Goal: Task Accomplishment & Management: Use online tool/utility

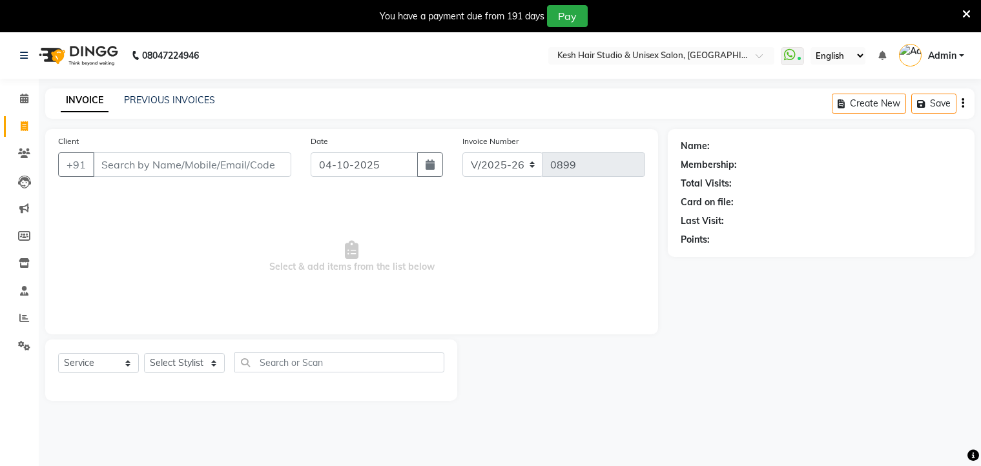
select select "5431"
select select "service"
type input "968996892"
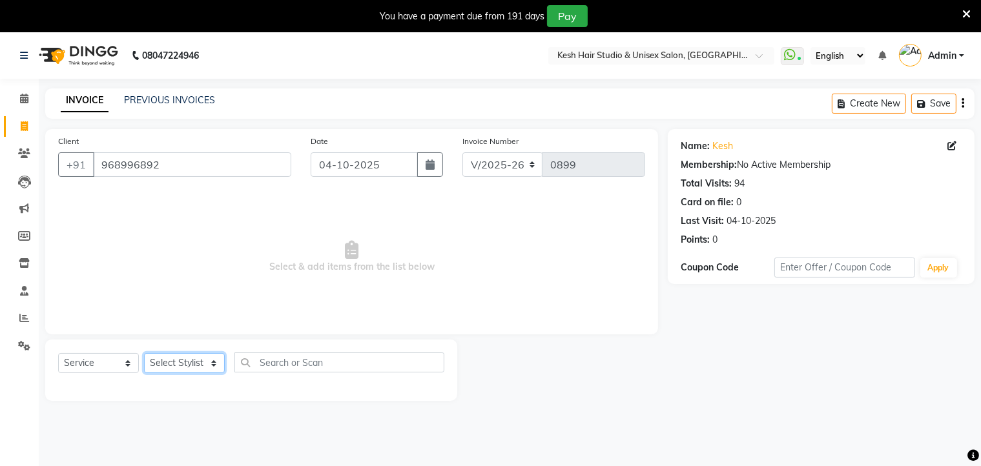
click at [192, 360] on select "Select Stylist Aditya [PERSON_NAME] [PERSON_NAME] Priyanka Saurabh Yash" at bounding box center [184, 363] width 81 height 20
click at [196, 364] on select "Select Stylist Aditya [PERSON_NAME] [PERSON_NAME] Priyanka Saurabh Yash" at bounding box center [184, 363] width 81 height 20
select select "36303"
click at [144, 354] on select "Select Stylist Aditya [PERSON_NAME] [PERSON_NAME] Priyanka Saurabh Yash" at bounding box center [184, 363] width 81 height 20
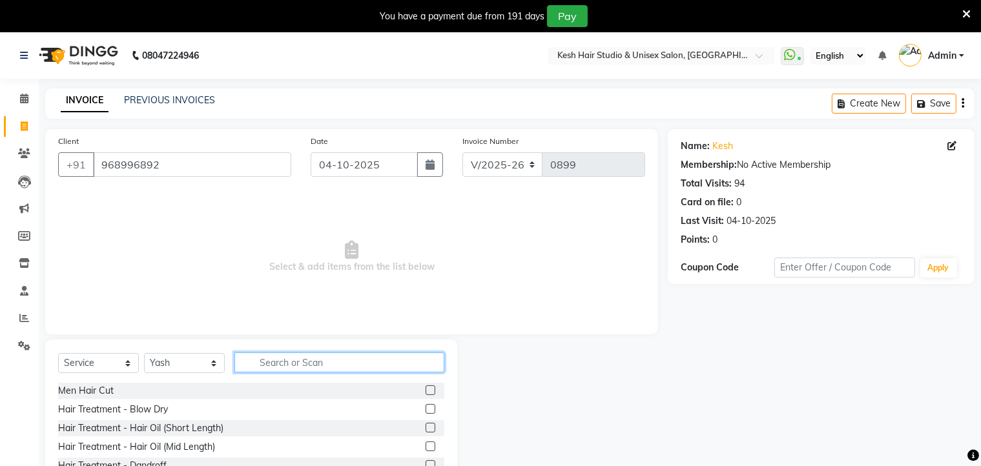
click at [278, 365] on input "text" at bounding box center [339, 362] width 210 height 20
type input "be"
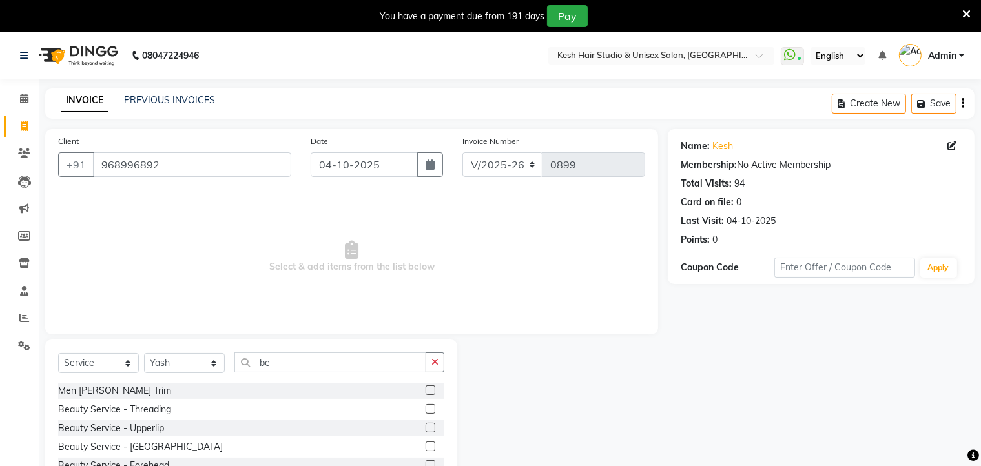
click at [425, 391] on label at bounding box center [430, 390] width 10 height 10
click at [425, 391] on input "checkbox" at bounding box center [429, 391] width 8 height 8
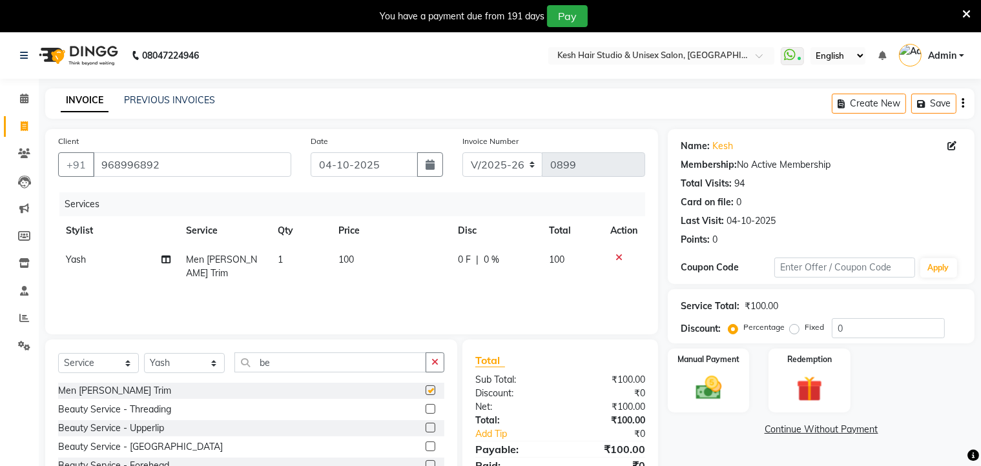
checkbox input "false"
click at [713, 383] on img at bounding box center [708, 388] width 43 height 31
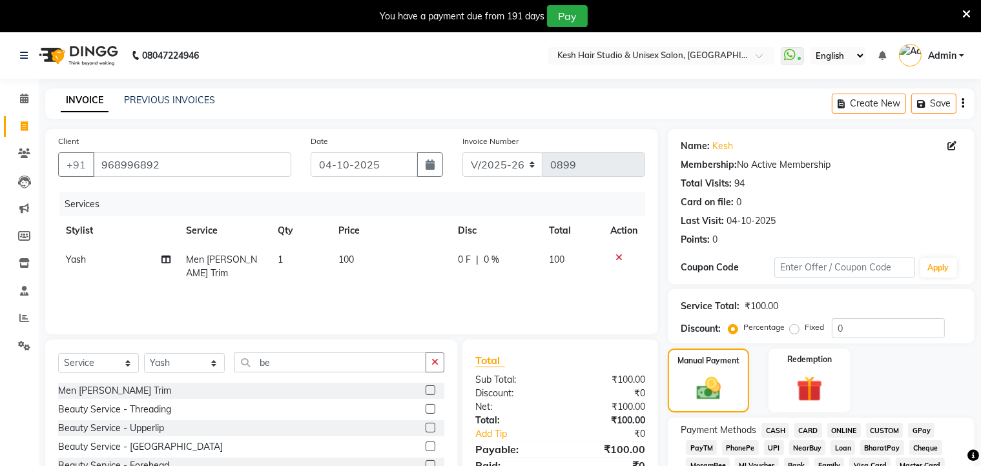
click at [848, 424] on span "ONLINE" at bounding box center [844, 430] width 34 height 15
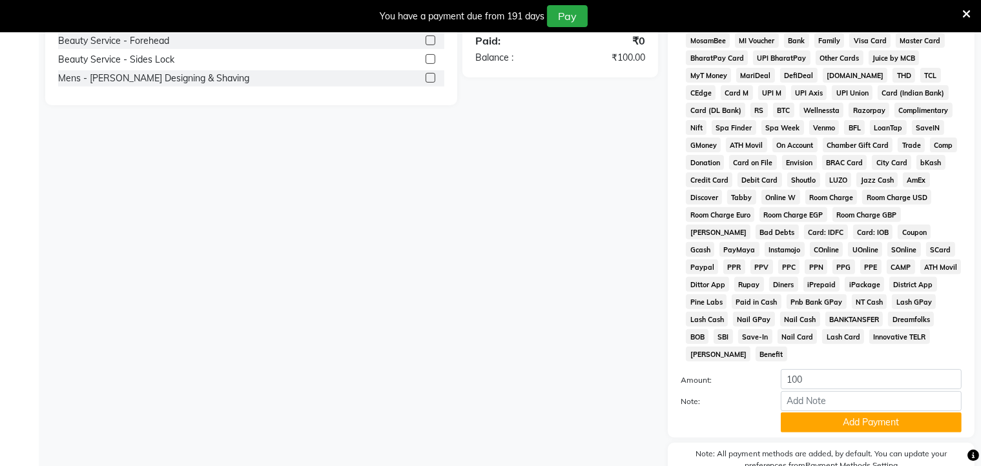
scroll to position [485, 0]
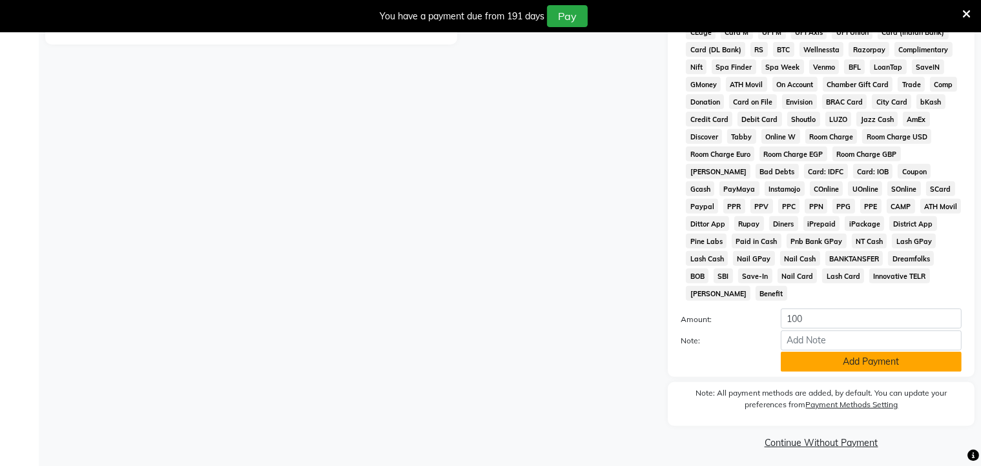
click at [854, 360] on button "Add Payment" at bounding box center [870, 362] width 181 height 20
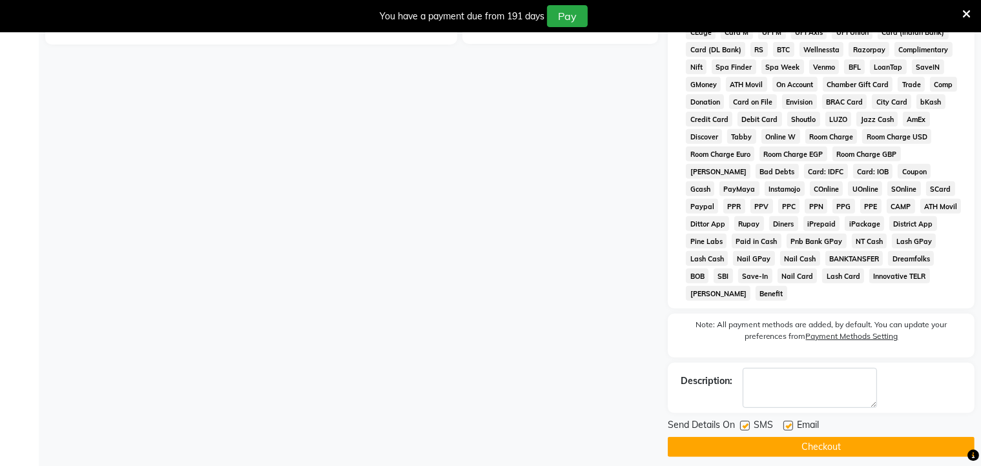
click at [840, 440] on button "Checkout" at bounding box center [820, 447] width 307 height 20
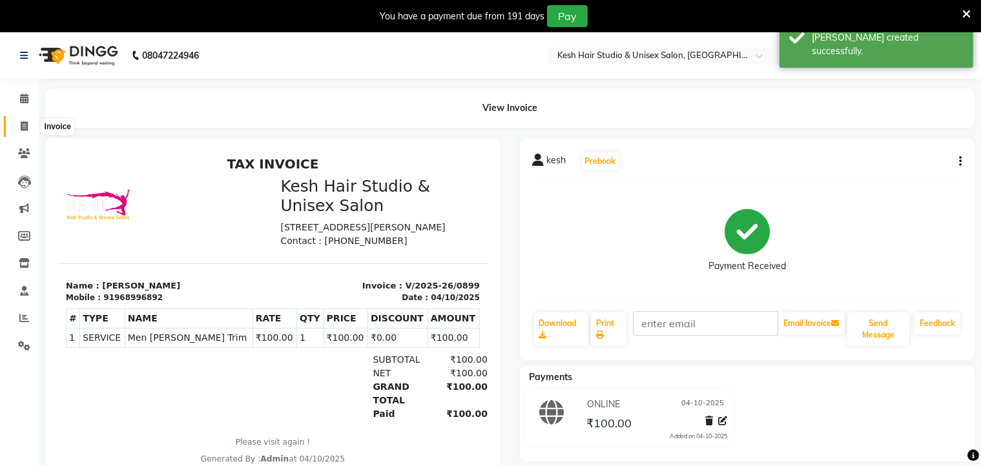
click at [25, 125] on icon at bounding box center [24, 126] width 7 height 10
select select "service"
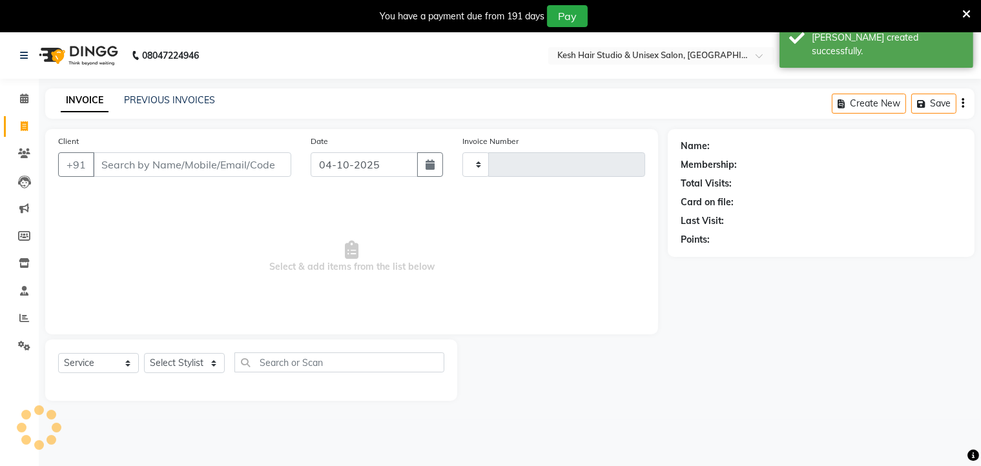
scroll to position [32, 0]
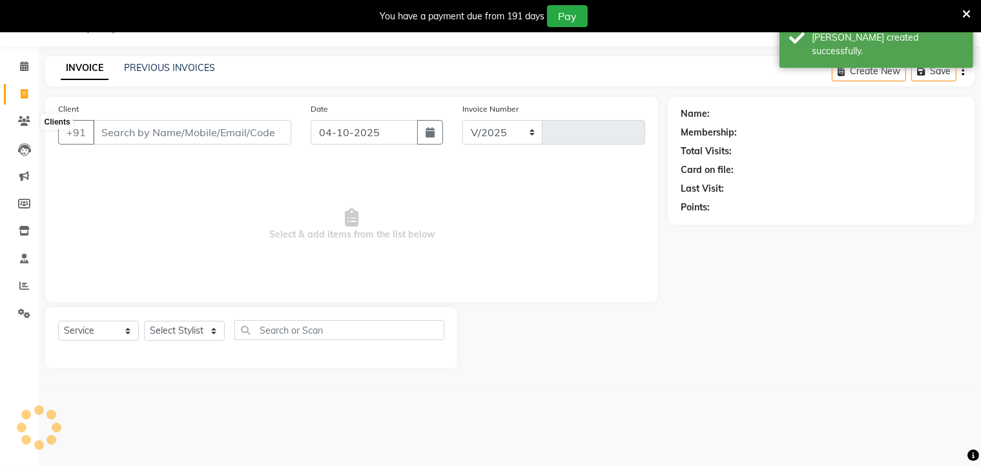
select select "5431"
type input "0900"
type input "968996892"
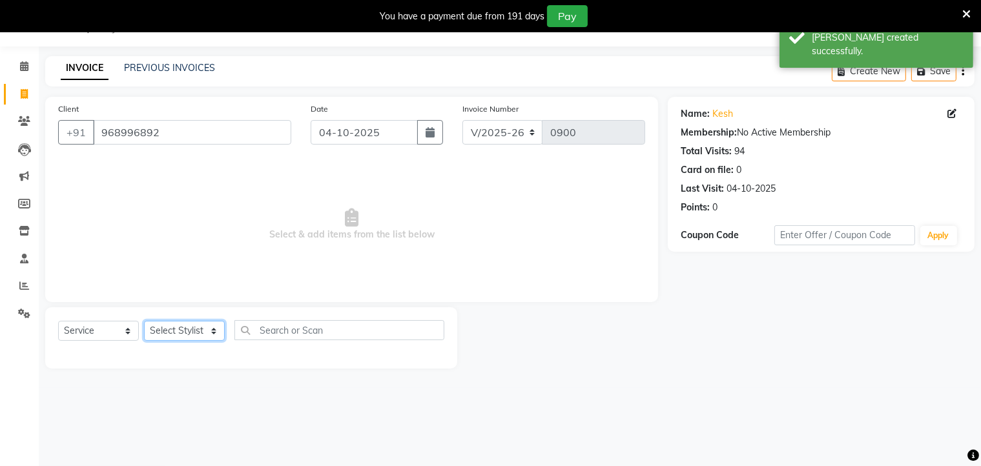
click at [207, 334] on select "Select Stylist Aditya [PERSON_NAME] [PERSON_NAME] Priyanka Saurabh Yash" at bounding box center [184, 331] width 81 height 20
select select "36301"
click at [144, 321] on select "Select Stylist Aditya [PERSON_NAME] [PERSON_NAME] Priyanka Saurabh Yash" at bounding box center [184, 331] width 81 height 20
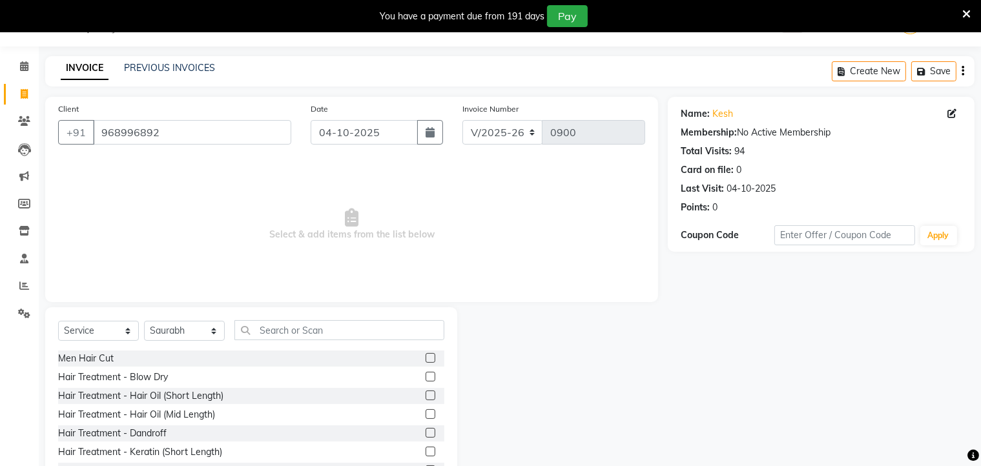
click at [425, 356] on label at bounding box center [430, 358] width 10 height 10
click at [425, 356] on input "checkbox" at bounding box center [429, 358] width 8 height 8
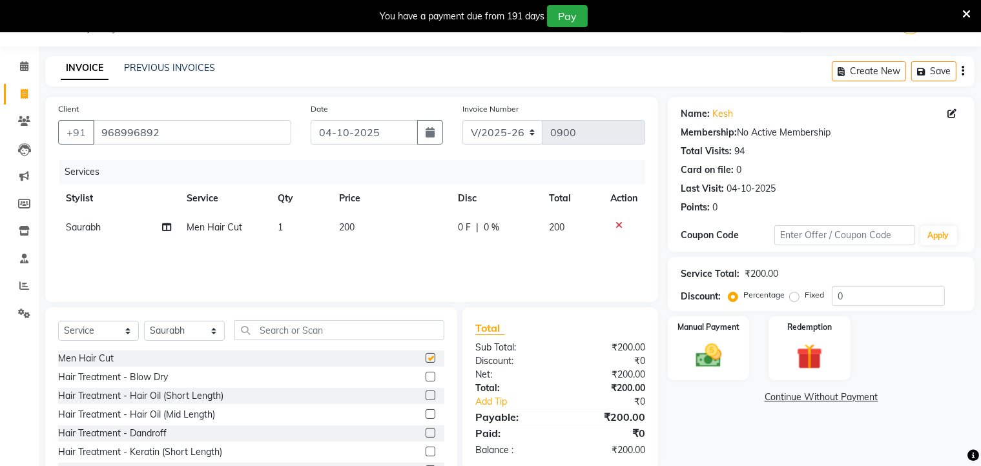
checkbox input "false"
click at [728, 348] on img at bounding box center [708, 356] width 43 height 31
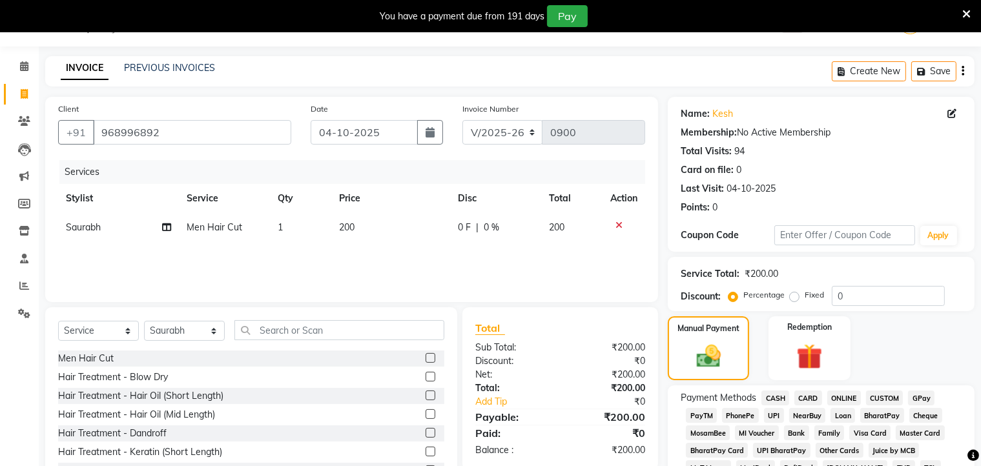
click at [839, 396] on span "ONLINE" at bounding box center [844, 398] width 34 height 15
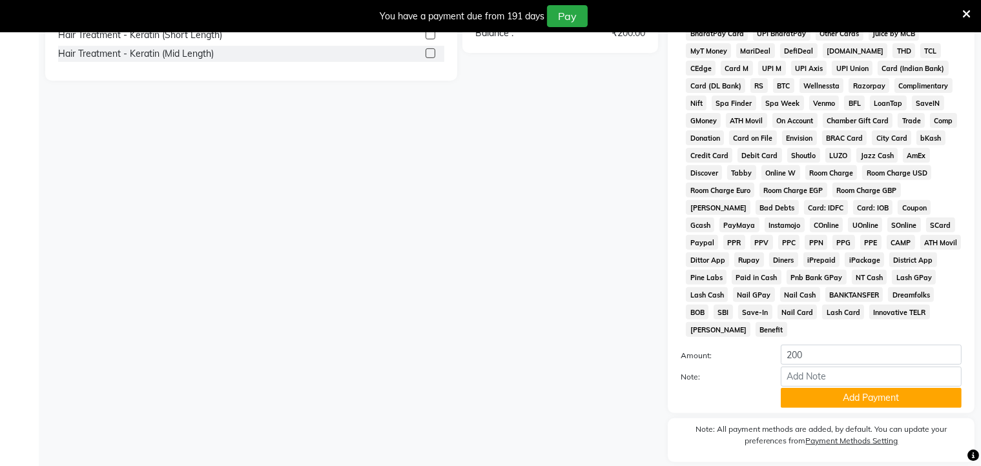
scroll to position [485, 0]
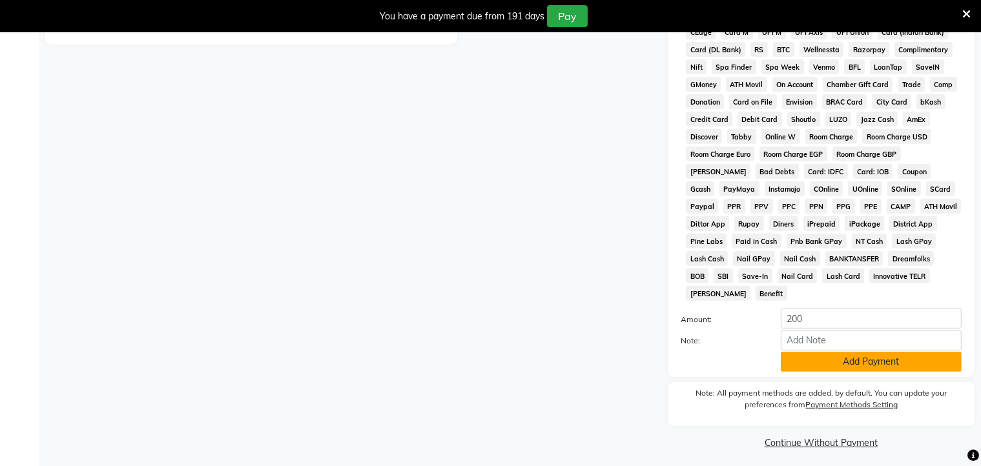
click at [847, 360] on button "Add Payment" at bounding box center [870, 362] width 181 height 20
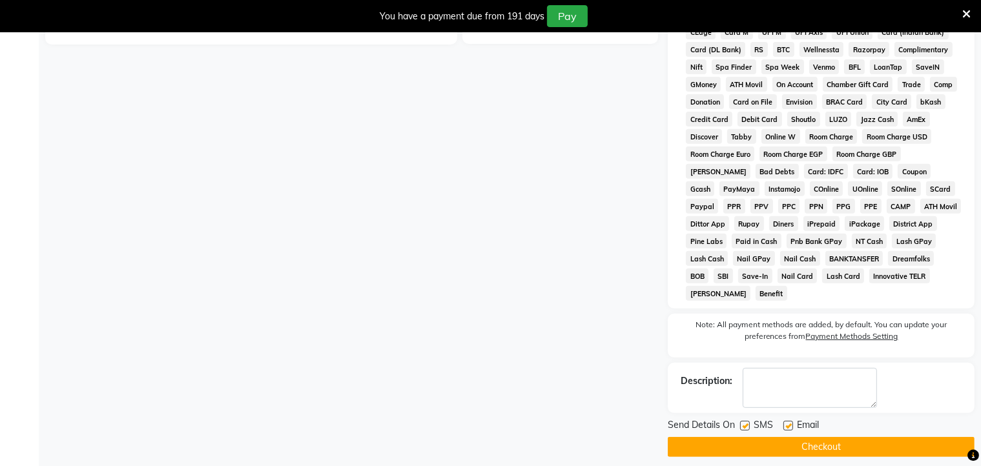
click at [852, 437] on button "Checkout" at bounding box center [820, 447] width 307 height 20
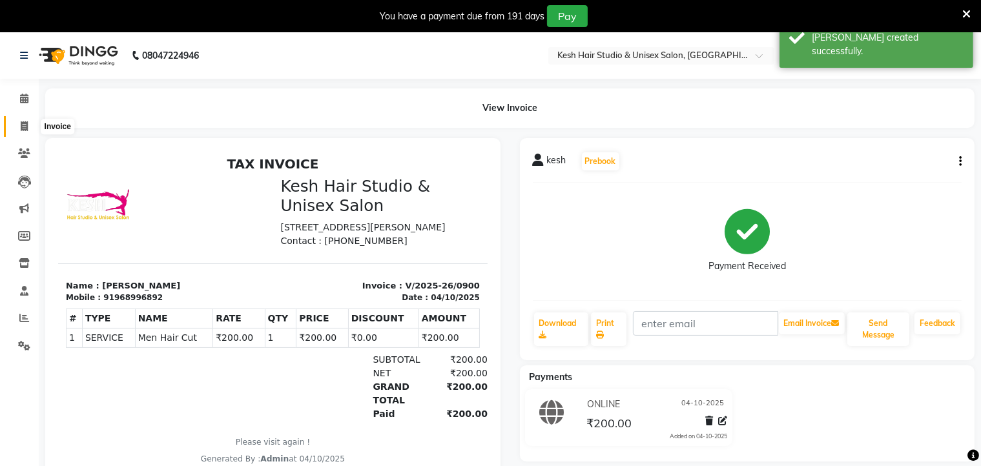
click at [26, 123] on icon at bounding box center [24, 126] width 7 height 10
select select "service"
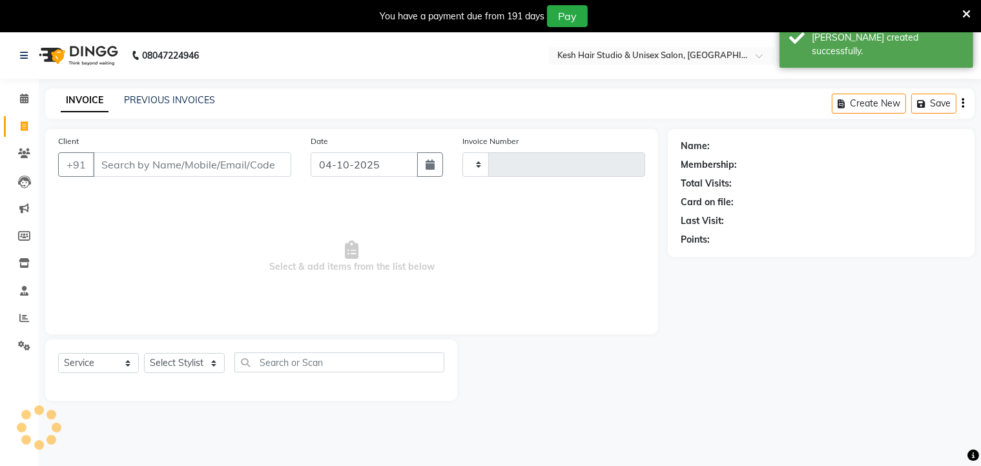
type input "0901"
select select "5431"
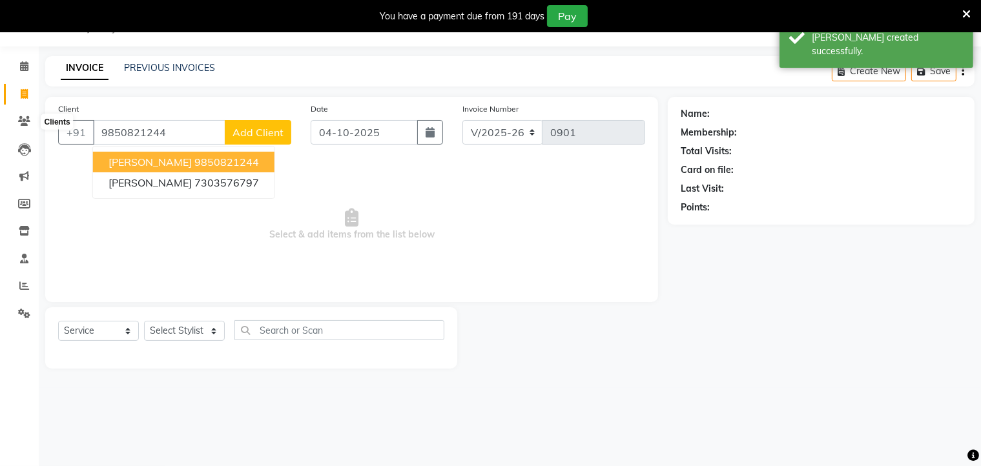
type input "9850821244"
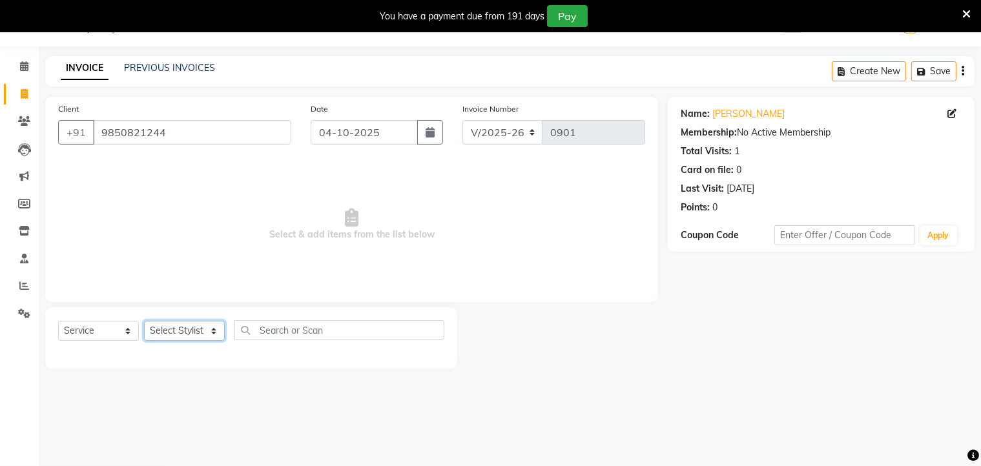
click at [207, 334] on select "Select Stylist Aditya [PERSON_NAME] [PERSON_NAME] Priyanka Saurabh Yash" at bounding box center [184, 331] width 81 height 20
select select "36302"
click at [144, 321] on select "Select Stylist Aditya [PERSON_NAME] [PERSON_NAME] Priyanka Saurabh Yash" at bounding box center [184, 331] width 81 height 20
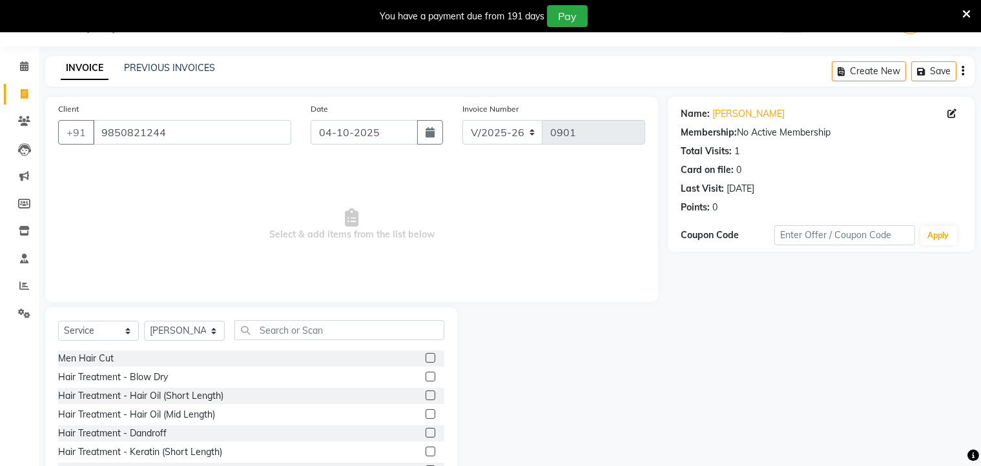
click at [425, 356] on label at bounding box center [430, 358] width 10 height 10
click at [425, 356] on input "checkbox" at bounding box center [429, 358] width 8 height 8
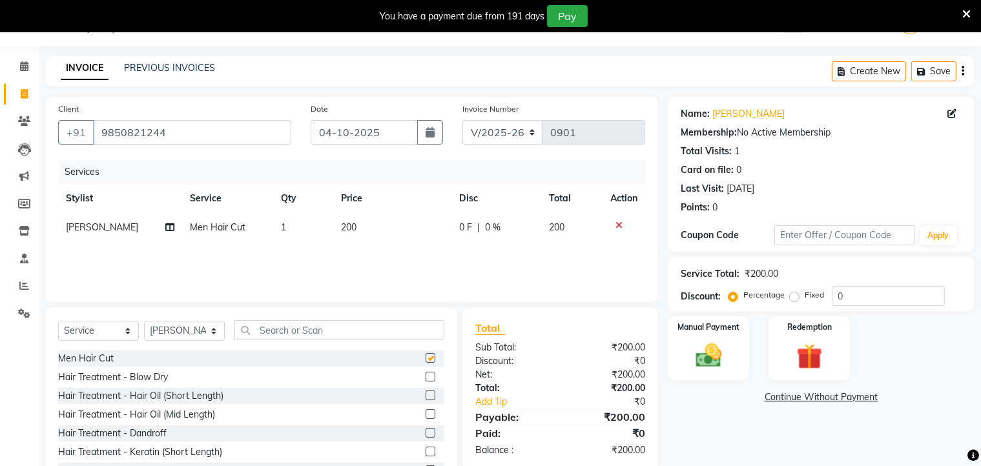
checkbox input "false"
click at [406, 325] on input "text" at bounding box center [339, 330] width 210 height 20
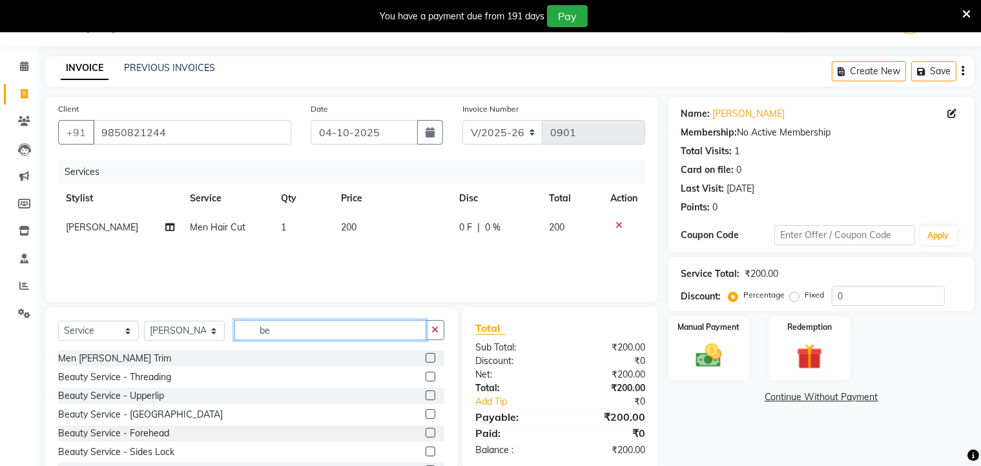
type input "be"
click at [425, 355] on label at bounding box center [430, 358] width 10 height 10
click at [425, 355] on input "checkbox" at bounding box center [429, 358] width 8 height 8
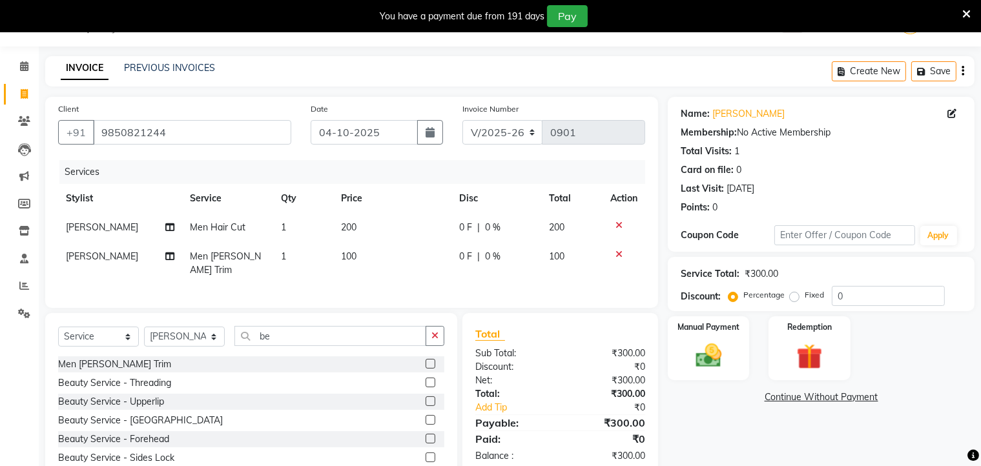
click at [425, 365] on label at bounding box center [430, 364] width 10 height 10
click at [425, 365] on input "checkbox" at bounding box center [429, 364] width 8 height 8
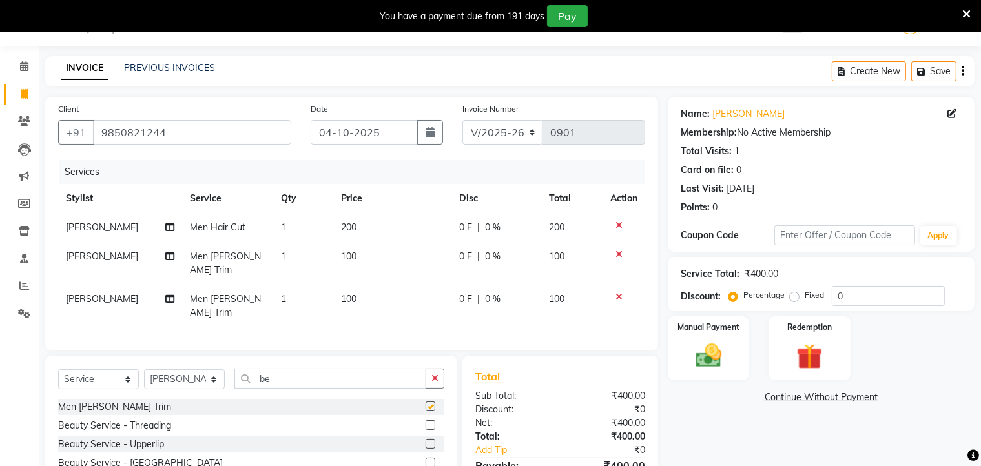
checkbox input "false"
click at [616, 292] on icon at bounding box center [618, 296] width 7 height 9
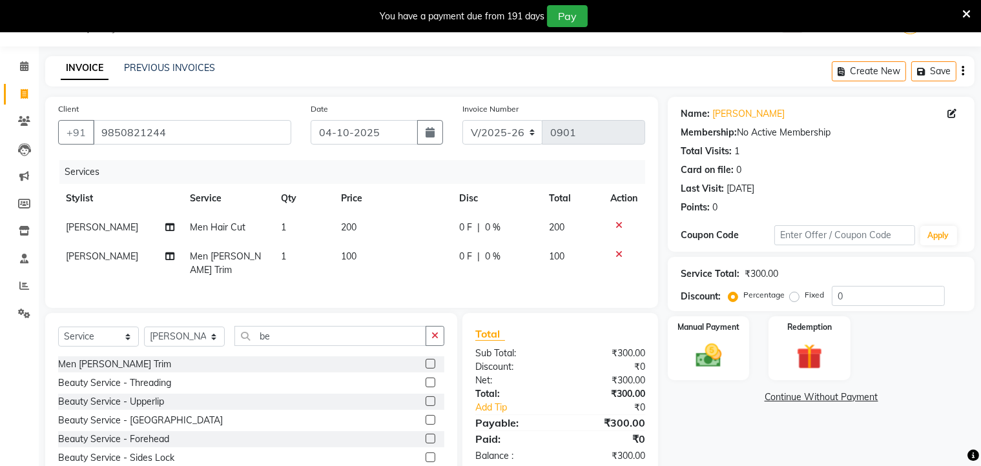
click at [617, 254] on icon at bounding box center [618, 254] width 7 height 9
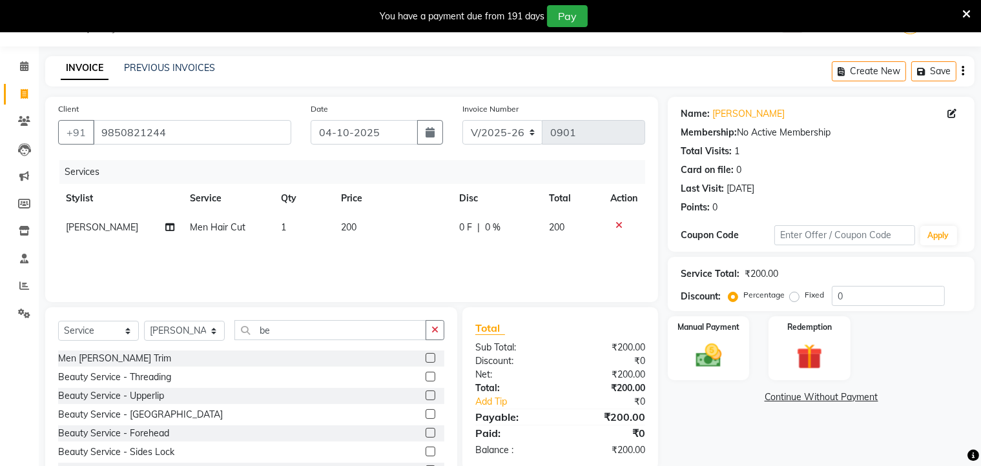
click at [618, 224] on icon at bounding box center [618, 225] width 7 height 9
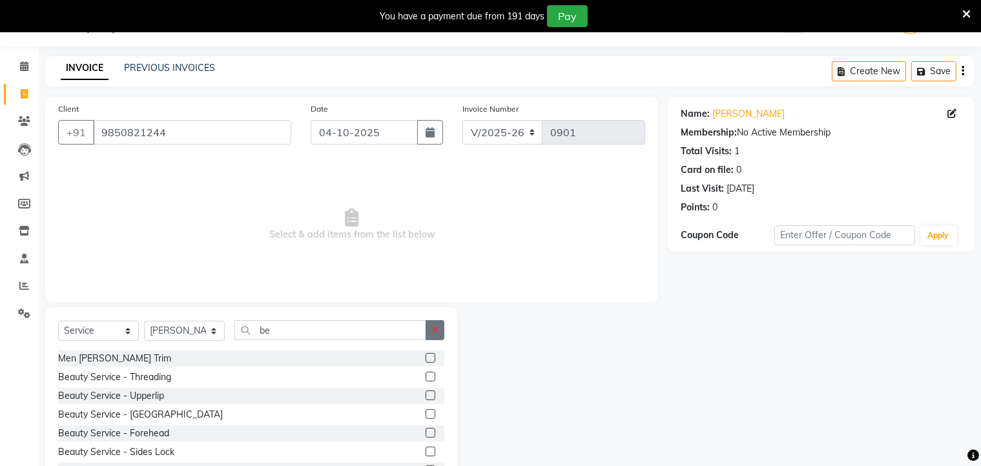
click at [432, 329] on icon "button" at bounding box center [434, 329] width 7 height 9
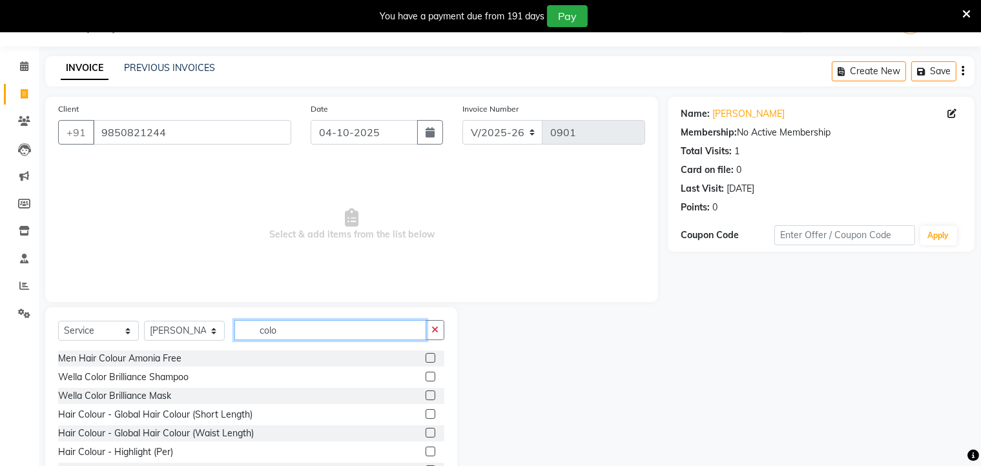
type input "colo"
click at [425, 355] on label at bounding box center [430, 358] width 10 height 10
click at [425, 355] on input "checkbox" at bounding box center [429, 358] width 8 height 8
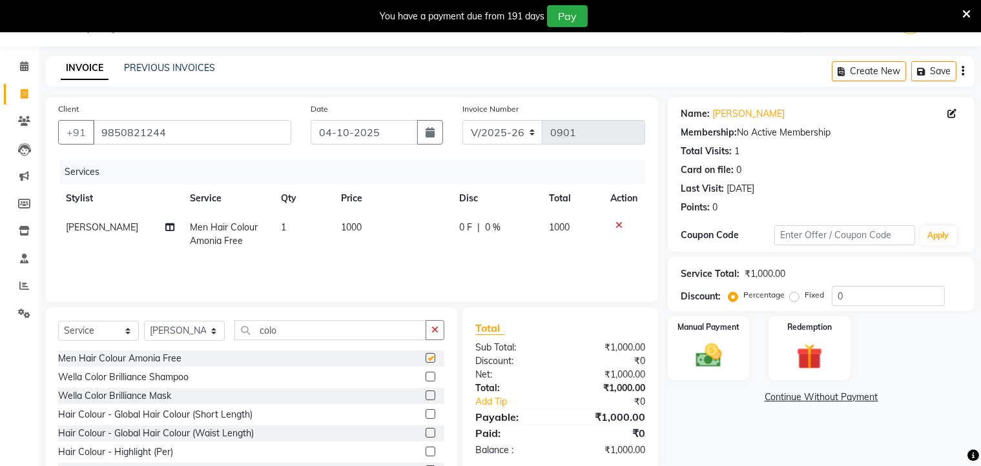
checkbox input "false"
click at [349, 225] on span "1000" at bounding box center [351, 227] width 21 height 12
select select "36302"
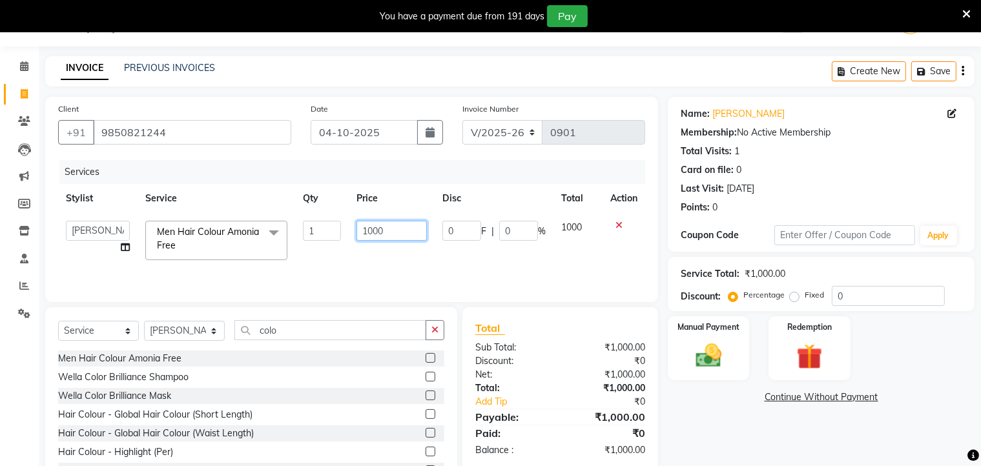
click at [373, 230] on input "1000" at bounding box center [391, 231] width 71 height 20
type input "1500"
click at [716, 341] on img at bounding box center [708, 356] width 43 height 31
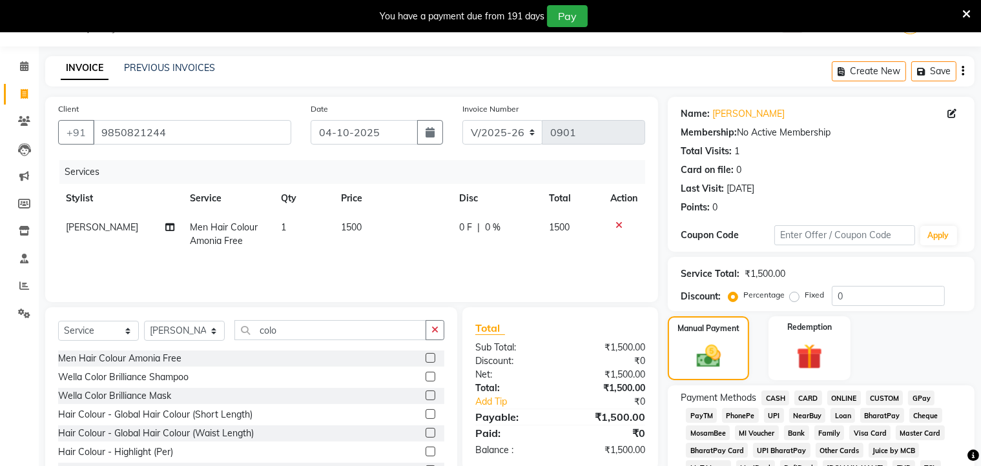
click at [850, 398] on span "ONLINE" at bounding box center [844, 398] width 34 height 15
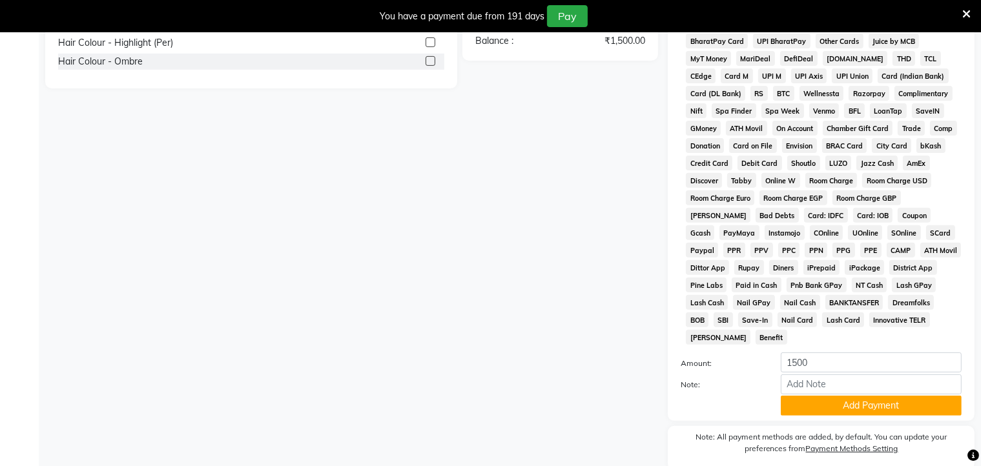
scroll to position [452, 0]
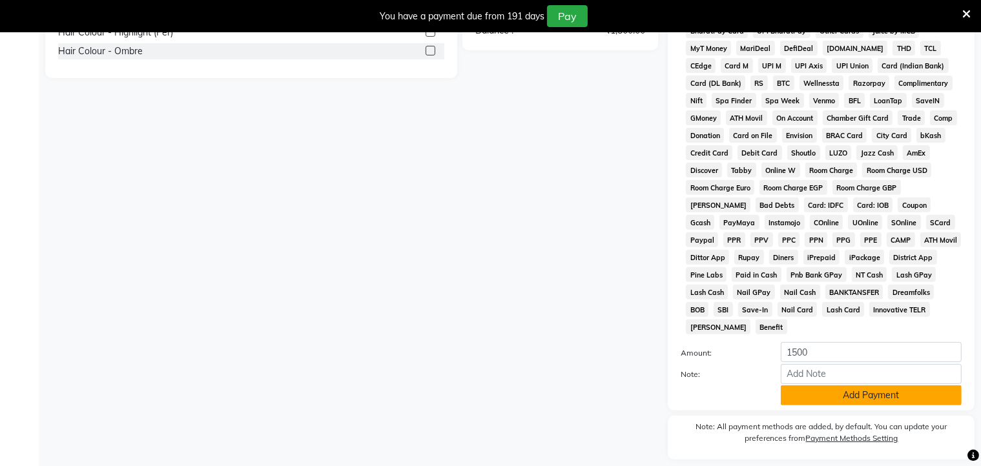
click at [853, 393] on button "Add Payment" at bounding box center [870, 395] width 181 height 20
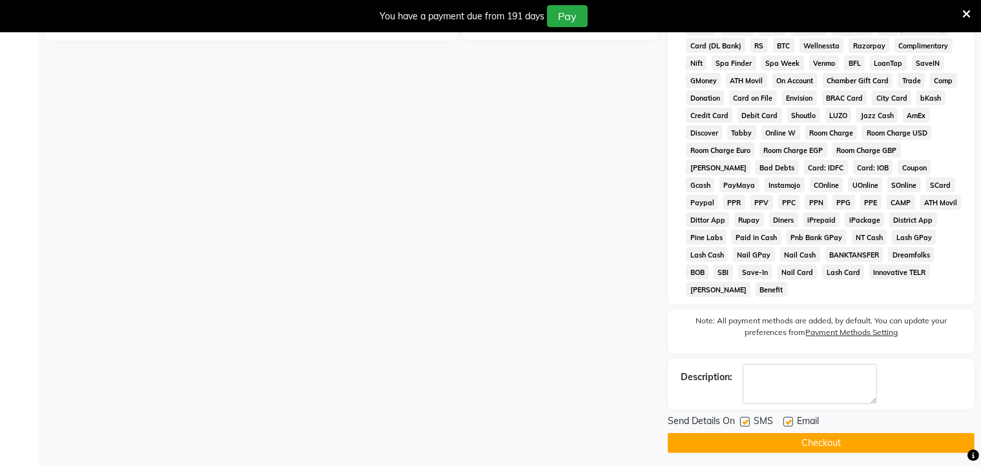
scroll to position [489, 0]
click at [829, 434] on button "Checkout" at bounding box center [820, 444] width 307 height 20
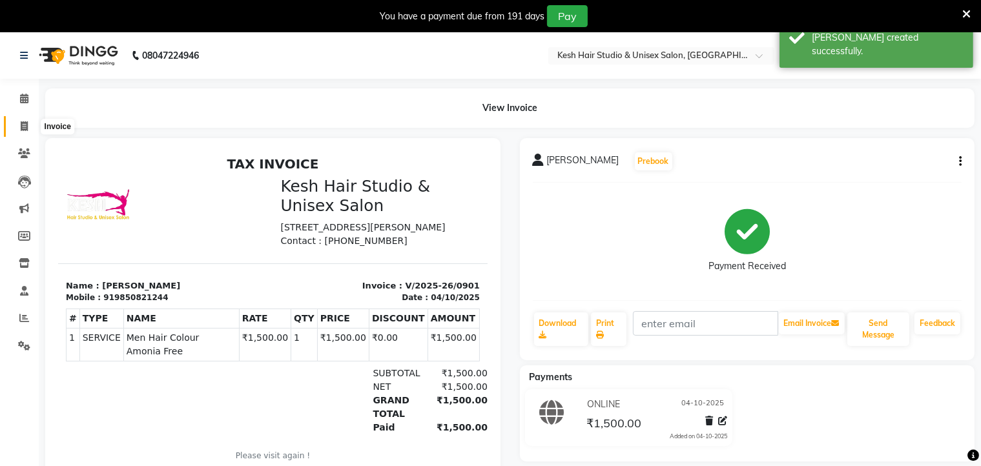
click at [18, 128] on span at bounding box center [24, 126] width 23 height 15
select select "service"
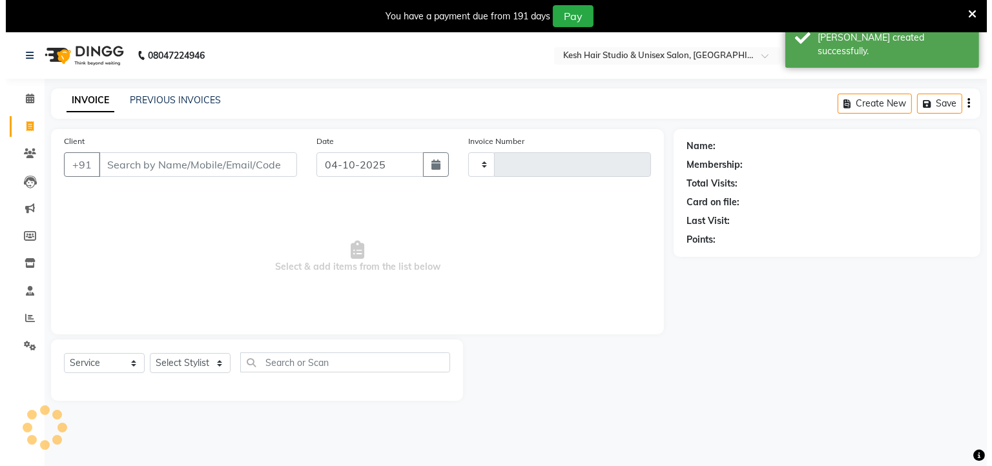
scroll to position [32, 0]
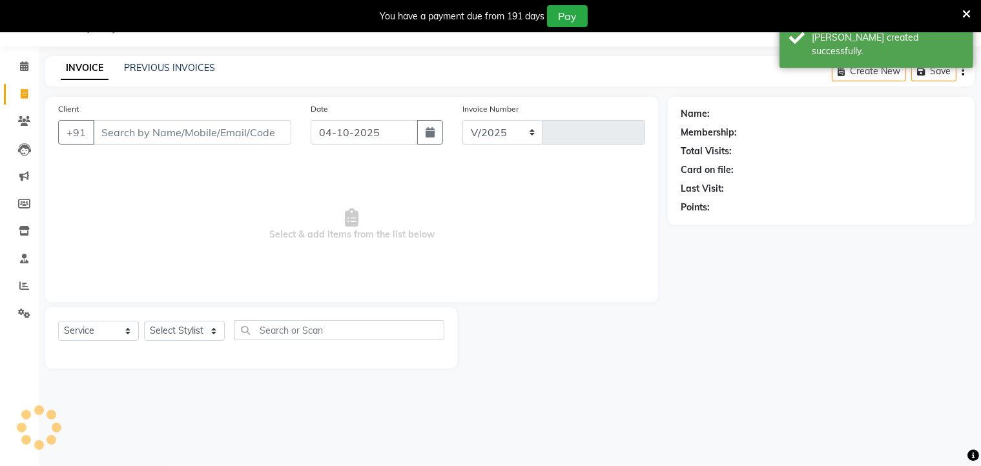
select select "5431"
type input "0902"
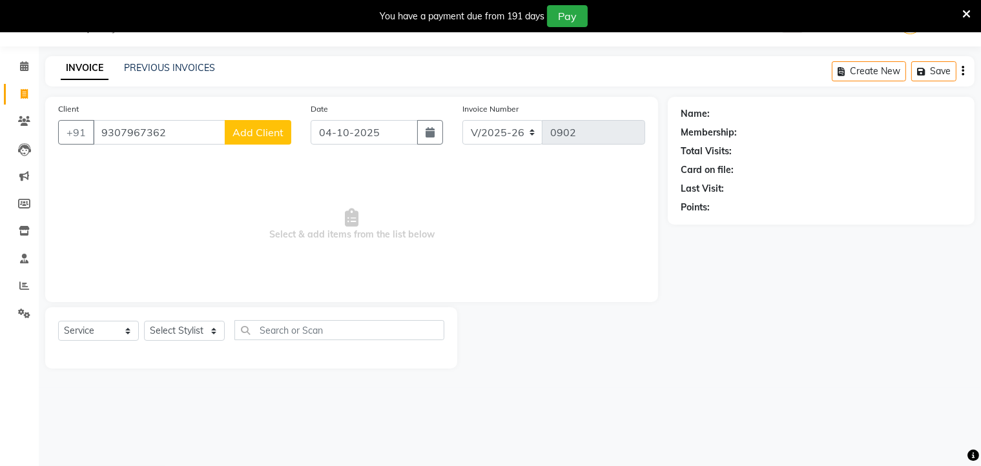
type input "9307967362"
click at [246, 136] on span "Add Client" at bounding box center [257, 132] width 51 height 13
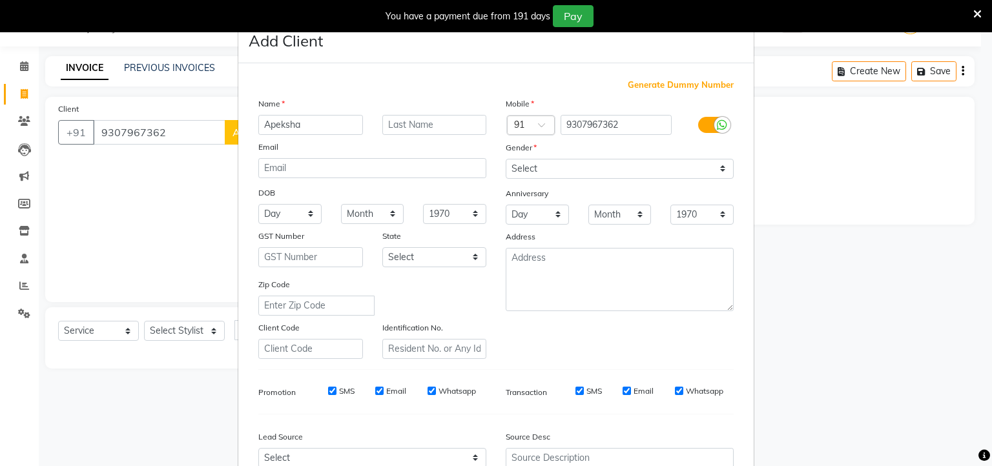
type input "Apeksha"
click at [521, 166] on select "Select [DEMOGRAPHIC_DATA] [DEMOGRAPHIC_DATA] Other Prefer Not To Say" at bounding box center [619, 169] width 228 height 20
select select "[DEMOGRAPHIC_DATA]"
click at [505, 159] on select "Select [DEMOGRAPHIC_DATA] [DEMOGRAPHIC_DATA] Other Prefer Not To Say" at bounding box center [619, 169] width 228 height 20
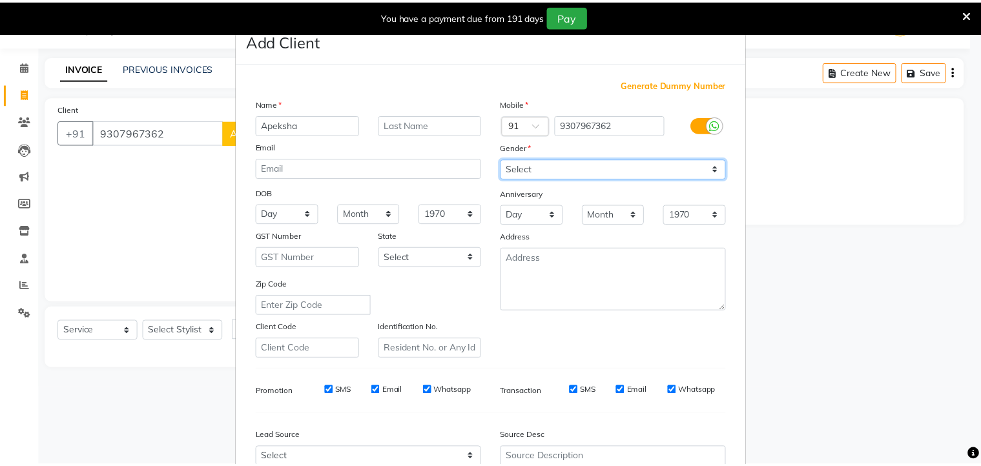
scroll to position [137, 0]
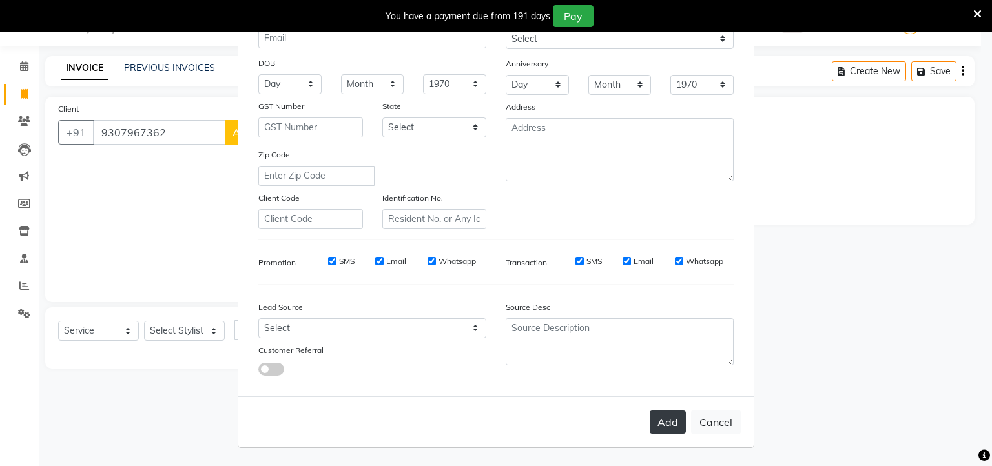
click at [667, 422] on button "Add" at bounding box center [667, 422] width 36 height 23
select select
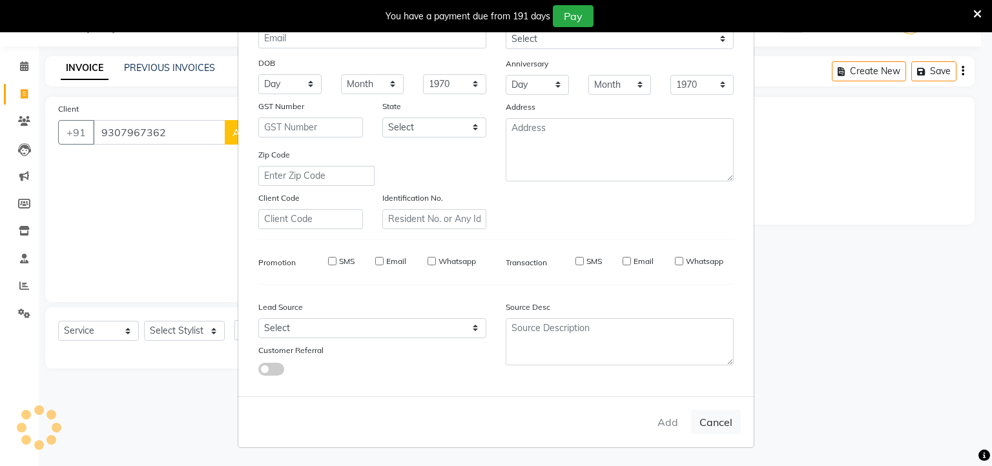
select select
checkbox input "false"
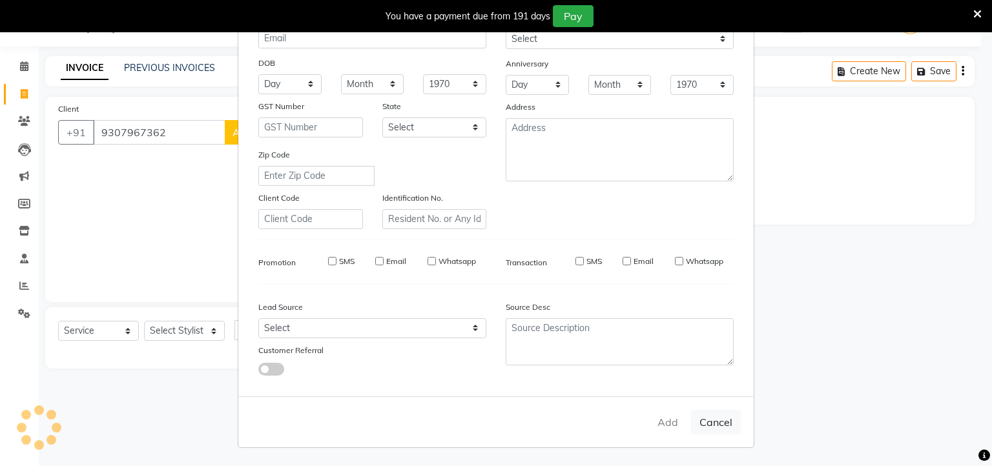
checkbox input "false"
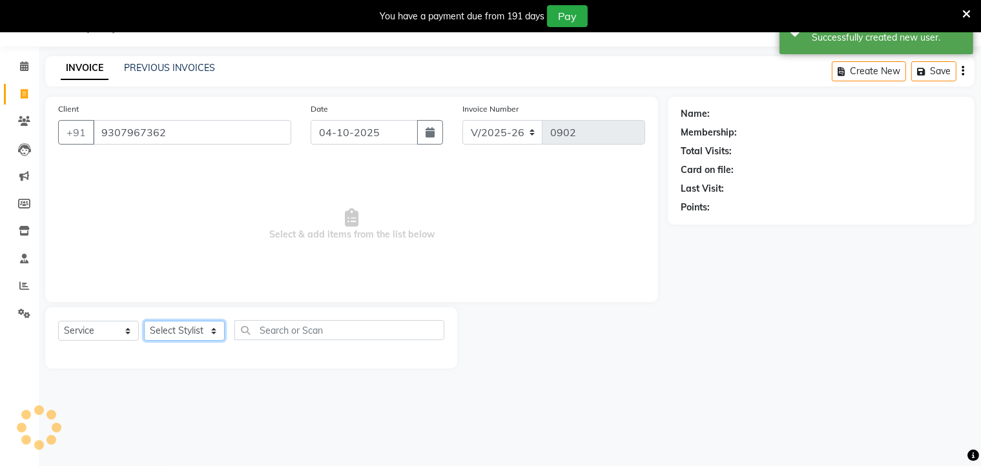
click at [207, 331] on select "Select Stylist Aditya [PERSON_NAME] [PERSON_NAME] Priyanka Saurabh Yash" at bounding box center [184, 331] width 81 height 20
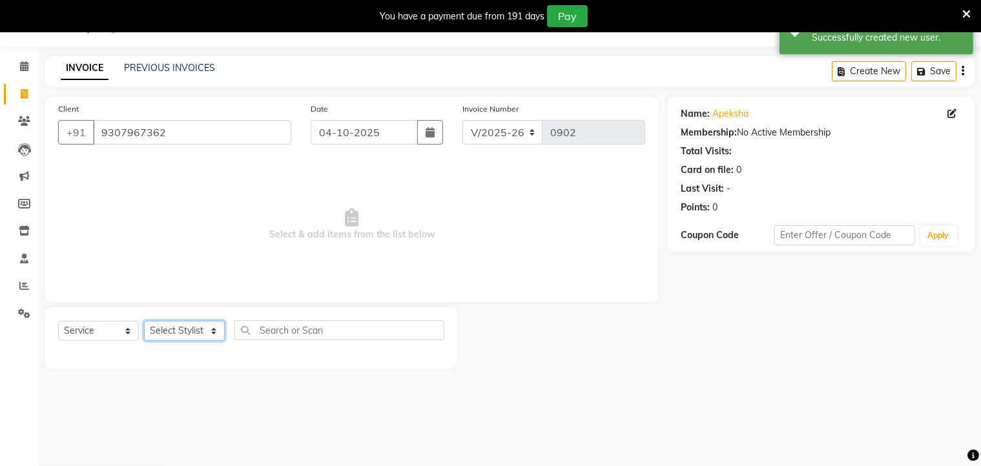
select select "36427"
click at [144, 321] on select "Select Stylist Aditya [PERSON_NAME] [PERSON_NAME] Priyanka Saurabh Yash" at bounding box center [184, 331] width 81 height 20
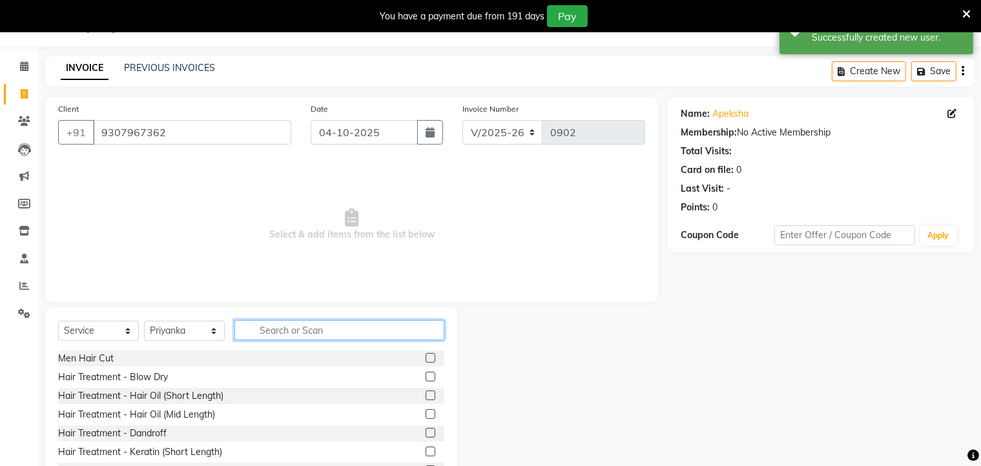
click at [275, 334] on input "text" at bounding box center [339, 330] width 210 height 20
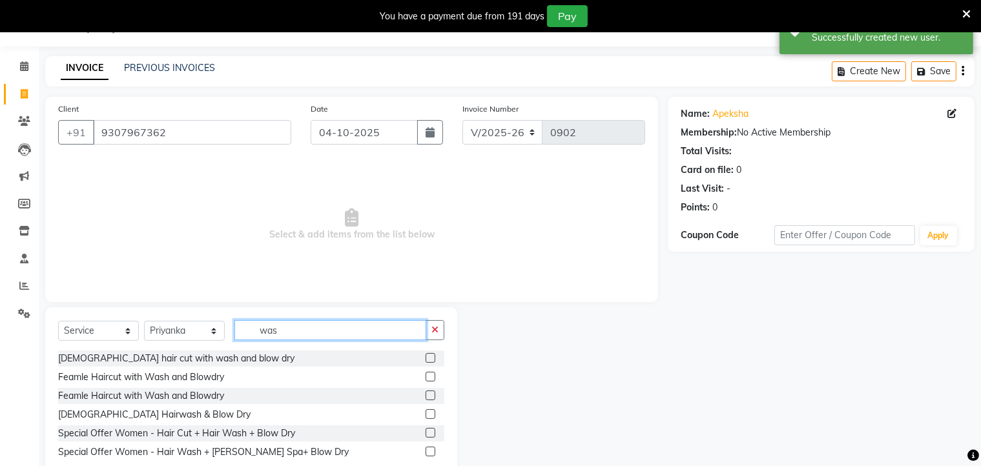
type input "was"
click at [429, 414] on label at bounding box center [430, 414] width 10 height 10
click at [429, 414] on input "checkbox" at bounding box center [429, 415] width 8 height 8
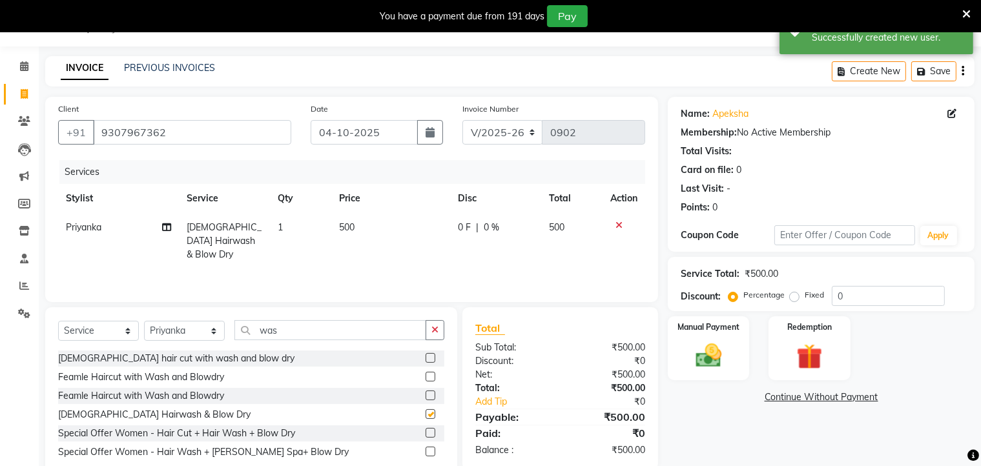
checkbox input "false"
click at [462, 225] on span "0 F" at bounding box center [464, 228] width 13 height 14
select select "36427"
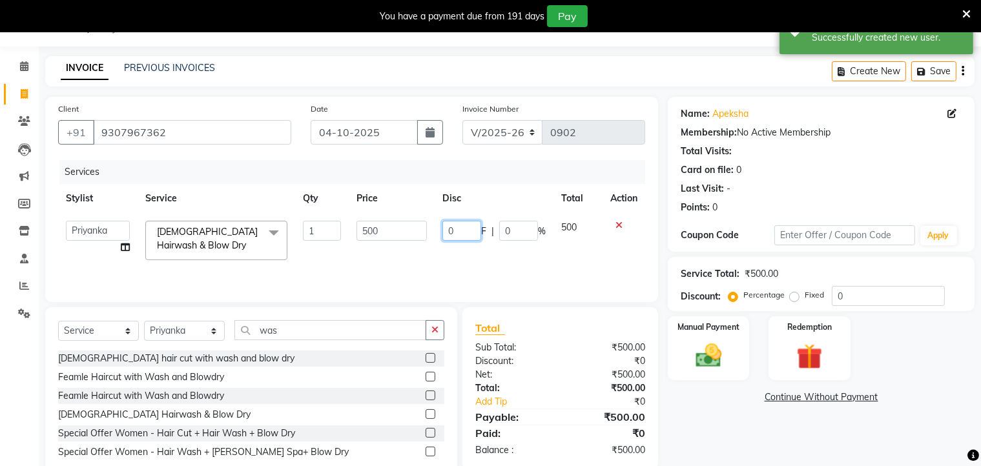
click at [462, 225] on input "0" at bounding box center [461, 231] width 39 height 20
type input "300"
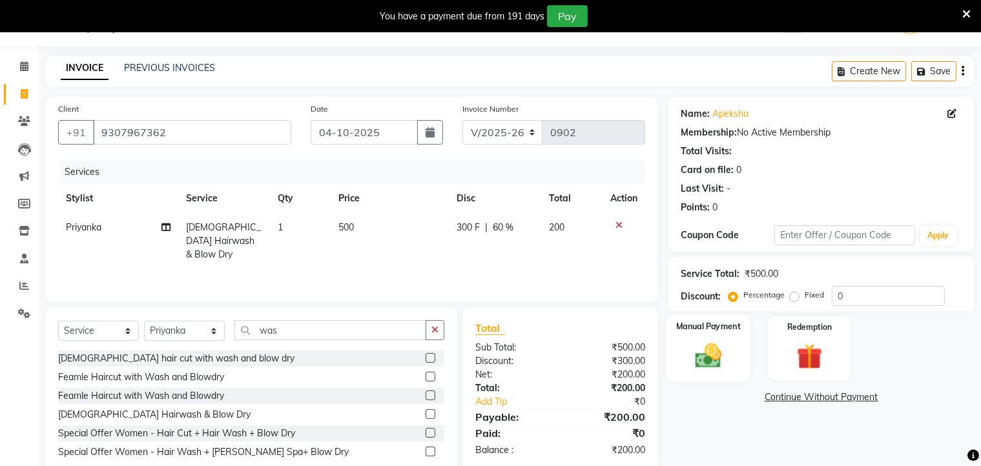
drag, startPoint x: 727, startPoint y: 425, endPoint x: 718, endPoint y: 338, distance: 87.0
click at [718, 338] on div "Name: [PERSON_NAME] Membership: No Active Membership Total Visits: Card on file…" at bounding box center [825, 289] width 316 height 384
click at [718, 338] on div "Manual Payment" at bounding box center [708, 348] width 85 height 66
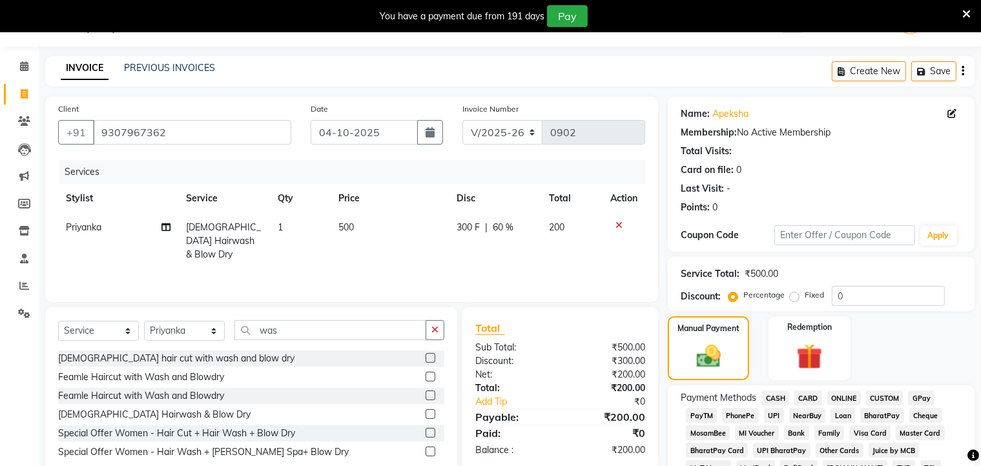
click at [841, 398] on span "ONLINE" at bounding box center [844, 398] width 34 height 15
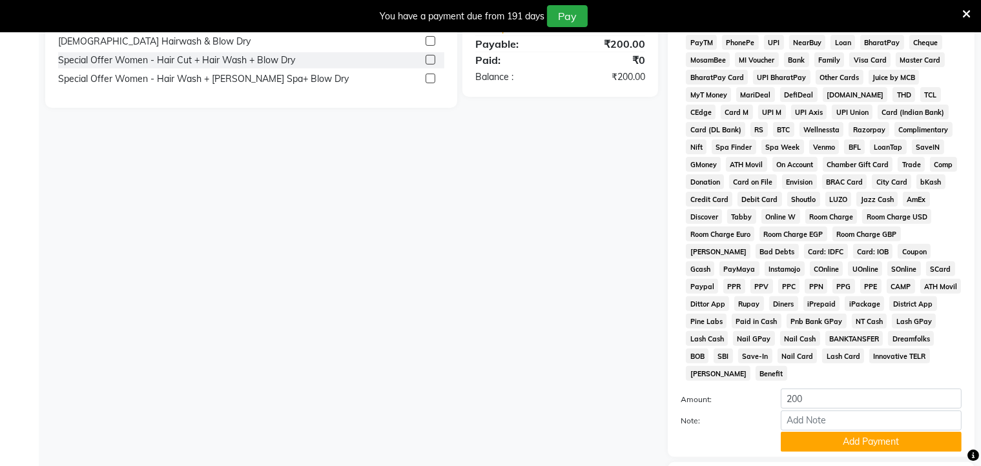
scroll to position [485, 0]
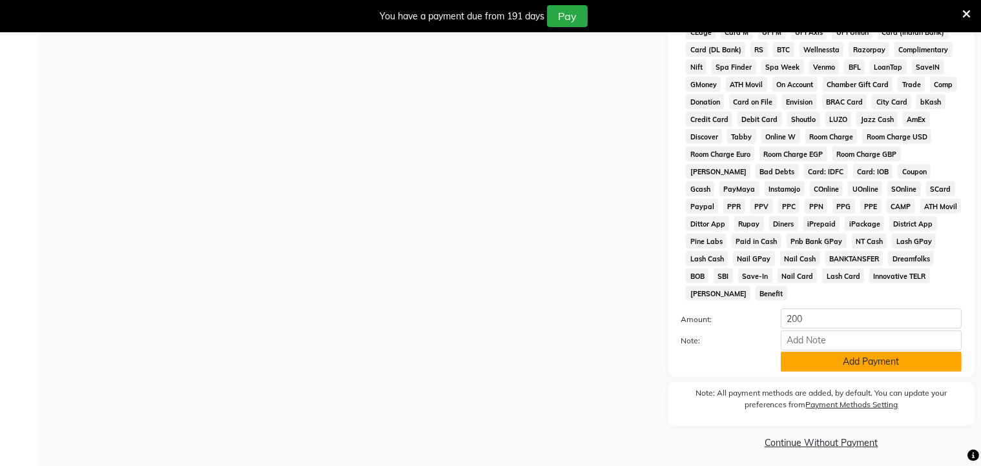
click at [837, 357] on button "Add Payment" at bounding box center [870, 362] width 181 height 20
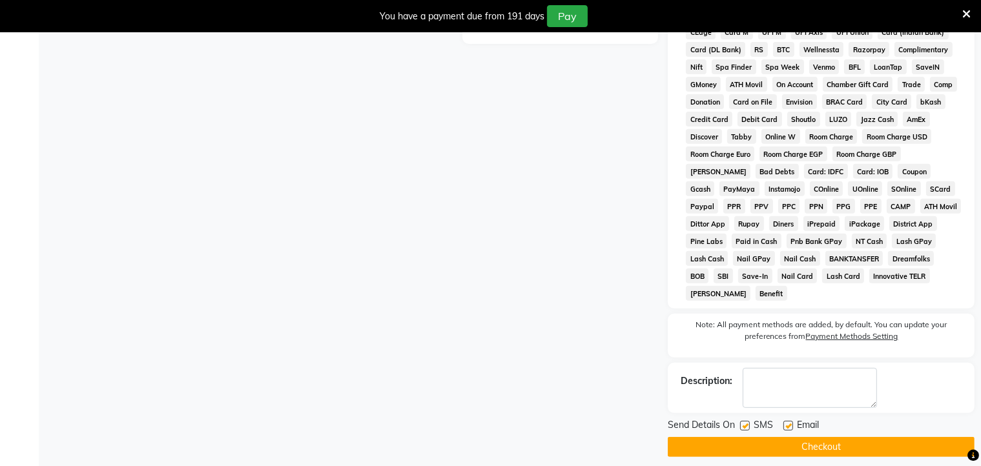
click at [826, 437] on button "Checkout" at bounding box center [820, 447] width 307 height 20
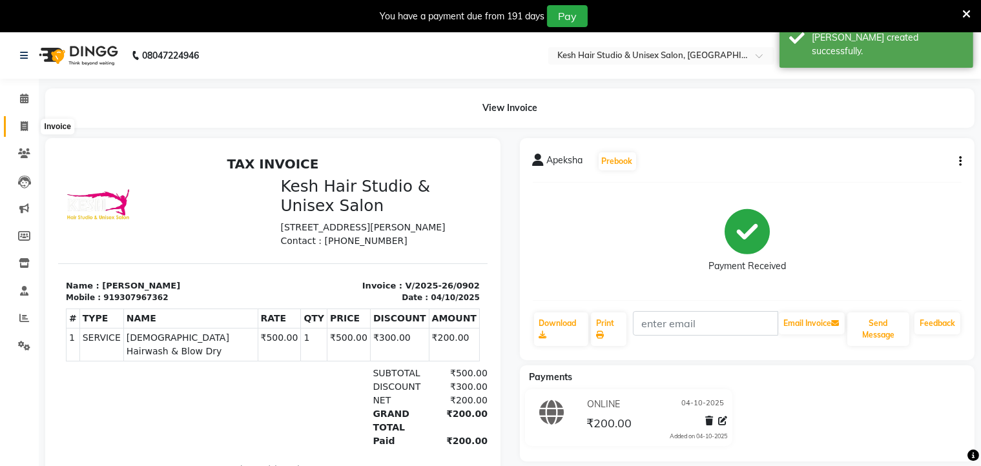
click at [24, 128] on icon at bounding box center [24, 126] width 7 height 10
select select "service"
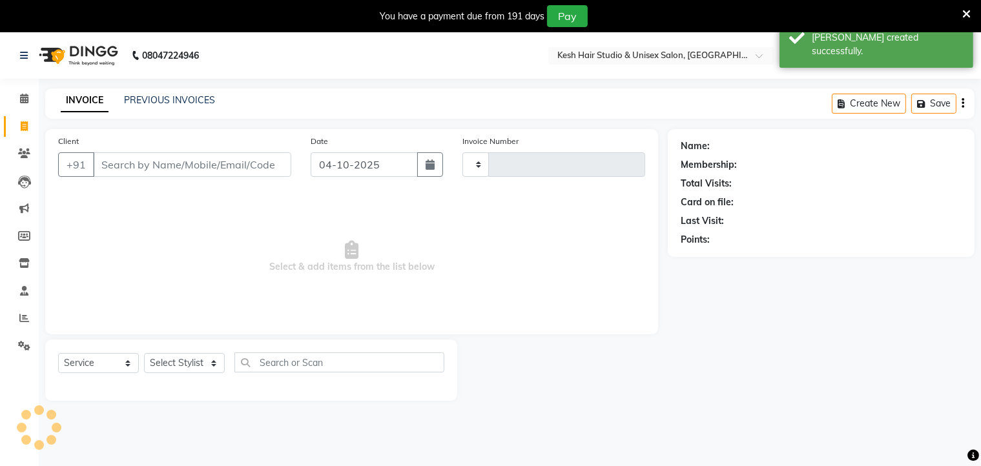
type input "0903"
select select "5431"
